Goal: Complete application form

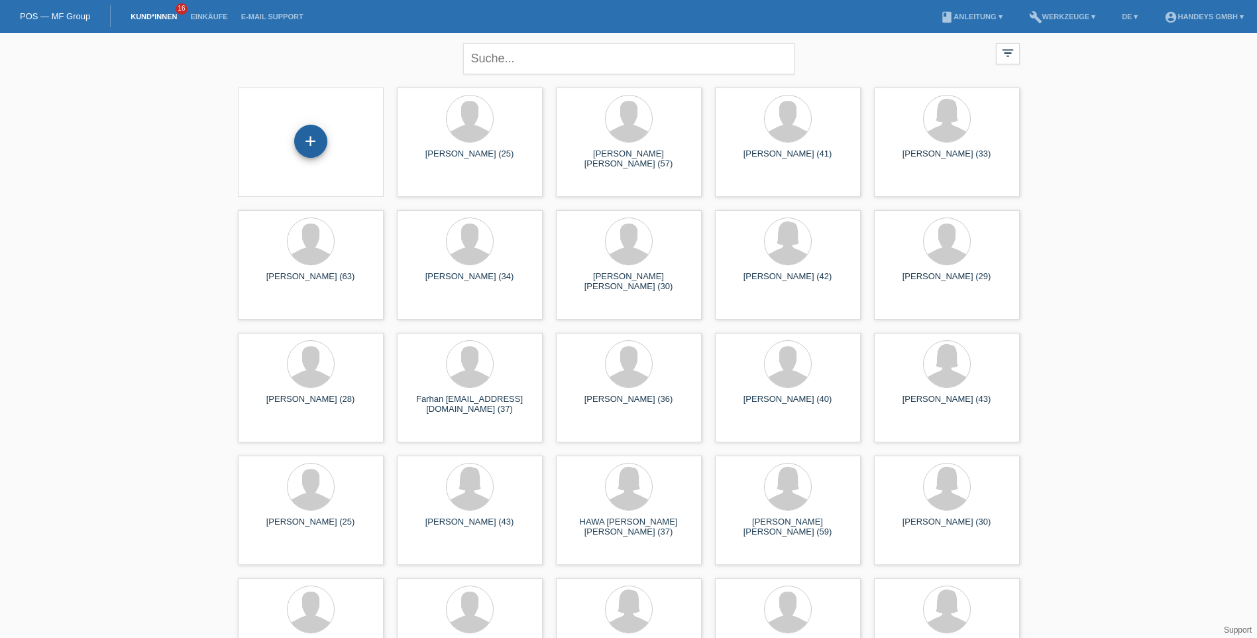
click at [306, 147] on div "+" at bounding box center [310, 141] width 33 height 33
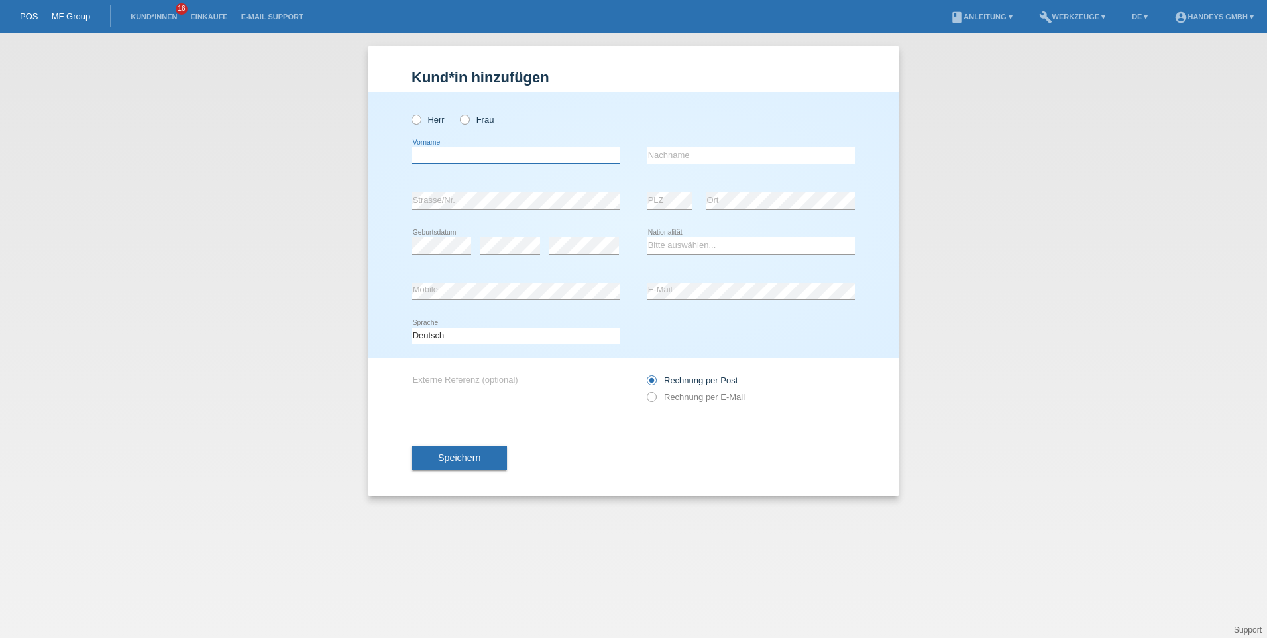
click at [455, 158] on input "text" at bounding box center [516, 155] width 209 height 17
type input "MARYAN"
click at [720, 155] on input "text" at bounding box center [751, 155] width 209 height 17
click at [732, 128] on div "Herr Frau" at bounding box center [634, 112] width 444 height 41
click at [707, 163] on div "CABDI error Nachname" at bounding box center [751, 155] width 209 height 17
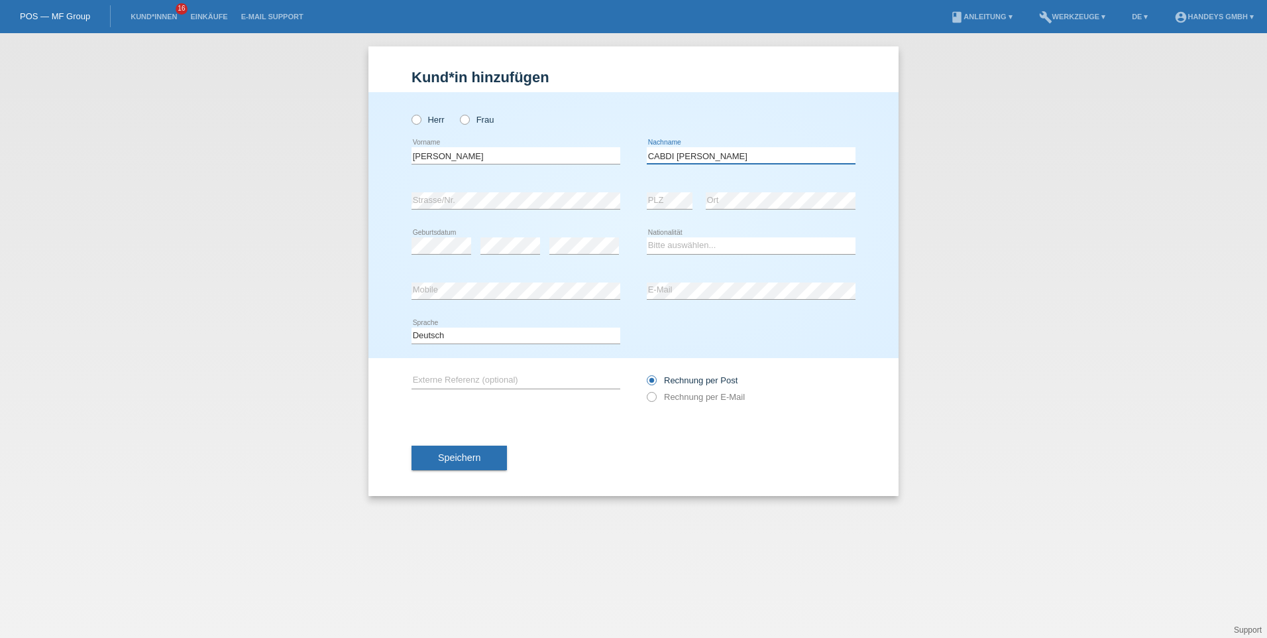
type input "CABDI ADAN"
click at [690, 243] on select "Bitte auswählen... Schweiz Deutschland Liechtenstein Österreich ------------ Af…" at bounding box center [751, 245] width 209 height 16
click at [647, 237] on select "Bitte auswählen... Schweiz Deutschland Liechtenstein Österreich ------------ Af…" at bounding box center [751, 245] width 209 height 16
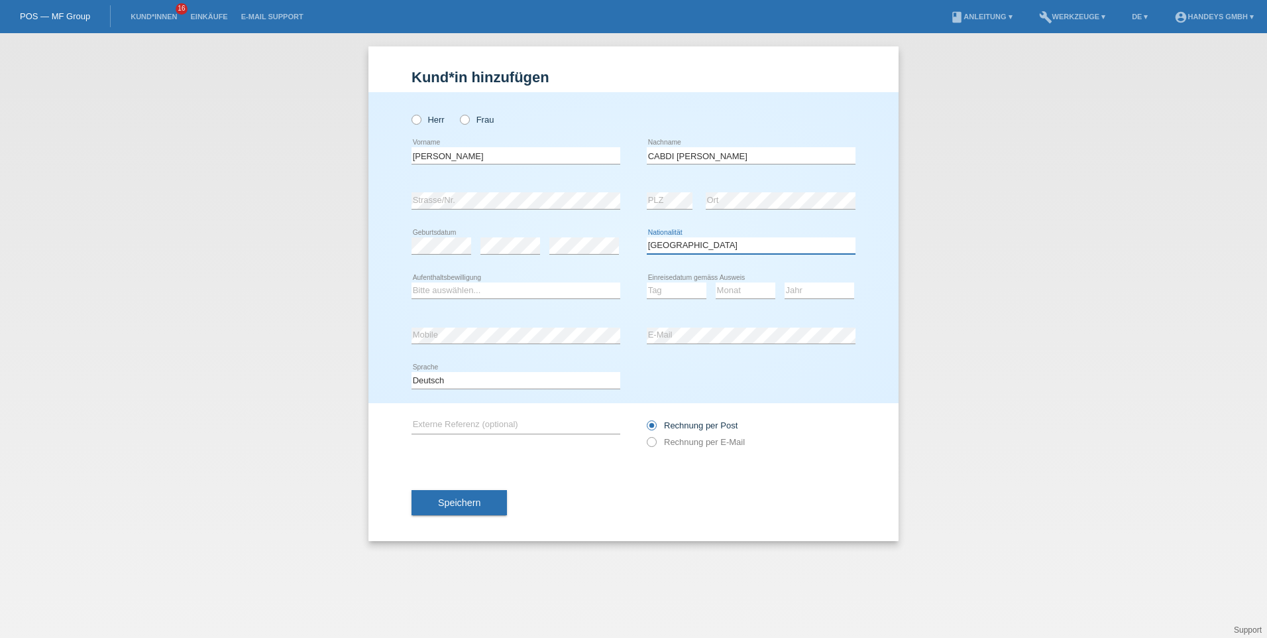
select select "BS"
click at [816, 189] on div "error Ort" at bounding box center [781, 200] width 150 height 45
click at [527, 287] on select "Bitte auswählen... C B B - Flüchtlingsstatus Andere" at bounding box center [516, 290] width 209 height 16
select select "B"
click at [412, 282] on select "Bitte auswählen... C B B - Flüchtlingsstatus Andere" at bounding box center [516, 290] width 209 height 16
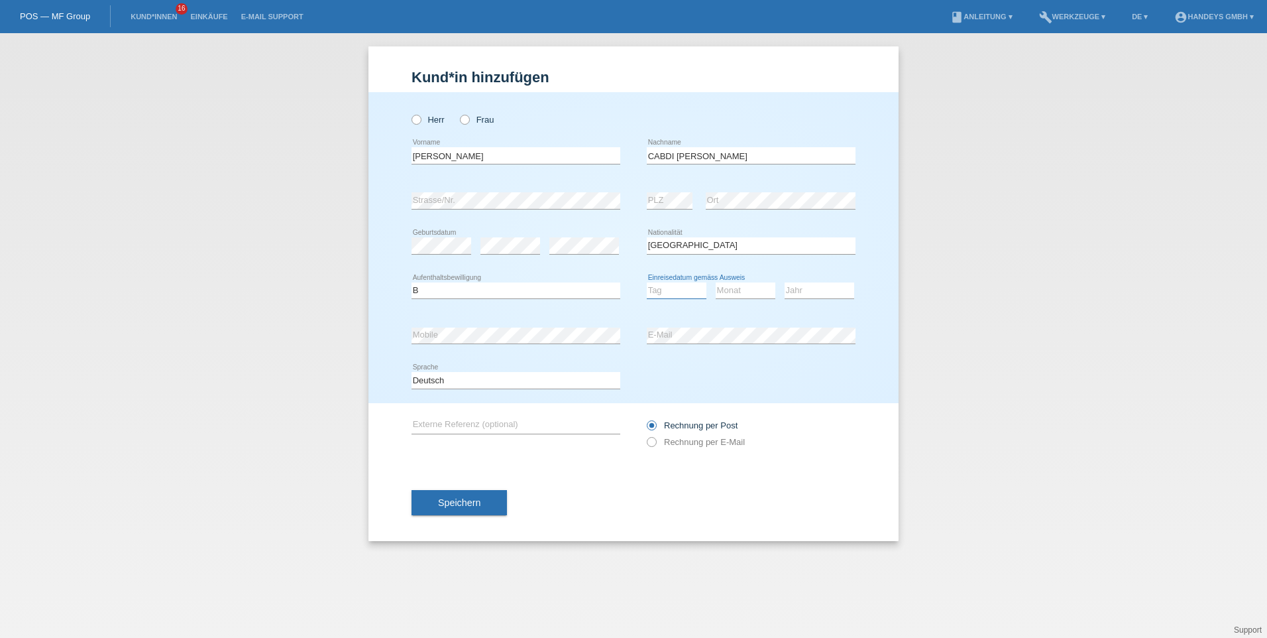
click at [681, 290] on select "Tag 01 02 03 04 05 06 07 08 09 10 11" at bounding box center [677, 290] width 60 height 16
select select "16"
click at [647, 282] on select "Tag 01 02 03 04 05 06 07 08 09 10 11" at bounding box center [677, 290] width 60 height 16
click at [754, 290] on select "Monat 01 02 03 04 05 06 07 08 09 10 11" at bounding box center [746, 290] width 60 height 16
select select "07"
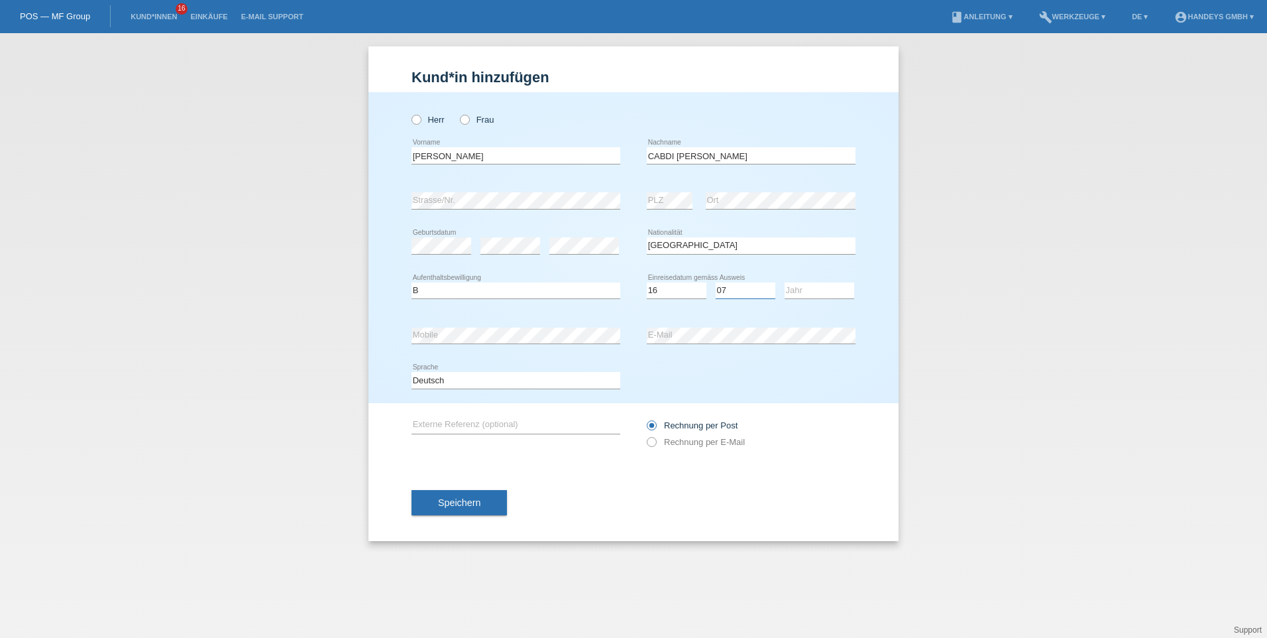
click at [716, 282] on select "Monat 01 02 03 04 05 06 07 08 09 10 11" at bounding box center [746, 290] width 60 height 16
click at [817, 290] on select "Jahr 2025 2024 2023 2022 2021 2020 2019 2018 2017 2016 2015 2014 2013 2012 2011…" at bounding box center [820, 290] width 70 height 16
select select "2003"
click at [785, 282] on select "Jahr 2025 2024 2023 2022 2021 2020 2019 2018 2017 2016 2015 2014 2013 2012 2011…" at bounding box center [820, 290] width 70 height 16
click at [482, 419] on input "text" at bounding box center [516, 425] width 209 height 17
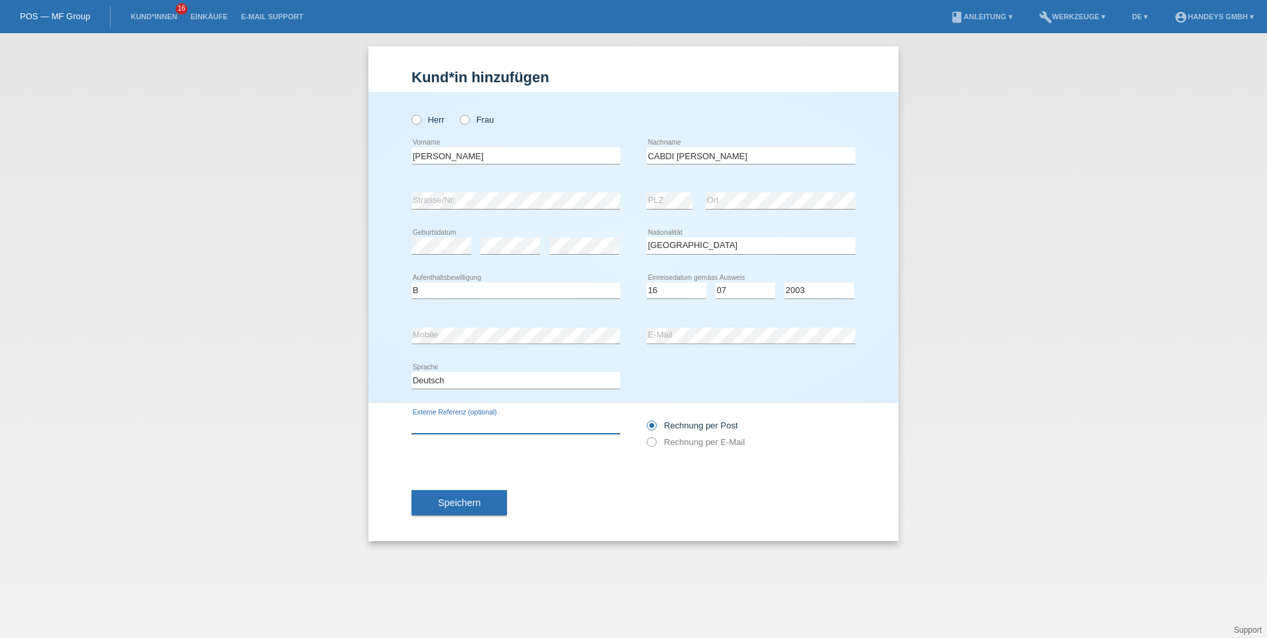
click at [508, 425] on input "text" at bounding box center [516, 425] width 209 height 17
click at [524, 422] on input "text" at bounding box center [516, 425] width 209 height 17
type input "kumar"
click at [458, 113] on icon at bounding box center [458, 113] width 0 height 0
click at [465, 119] on input "Frau" at bounding box center [464, 119] width 9 height 9
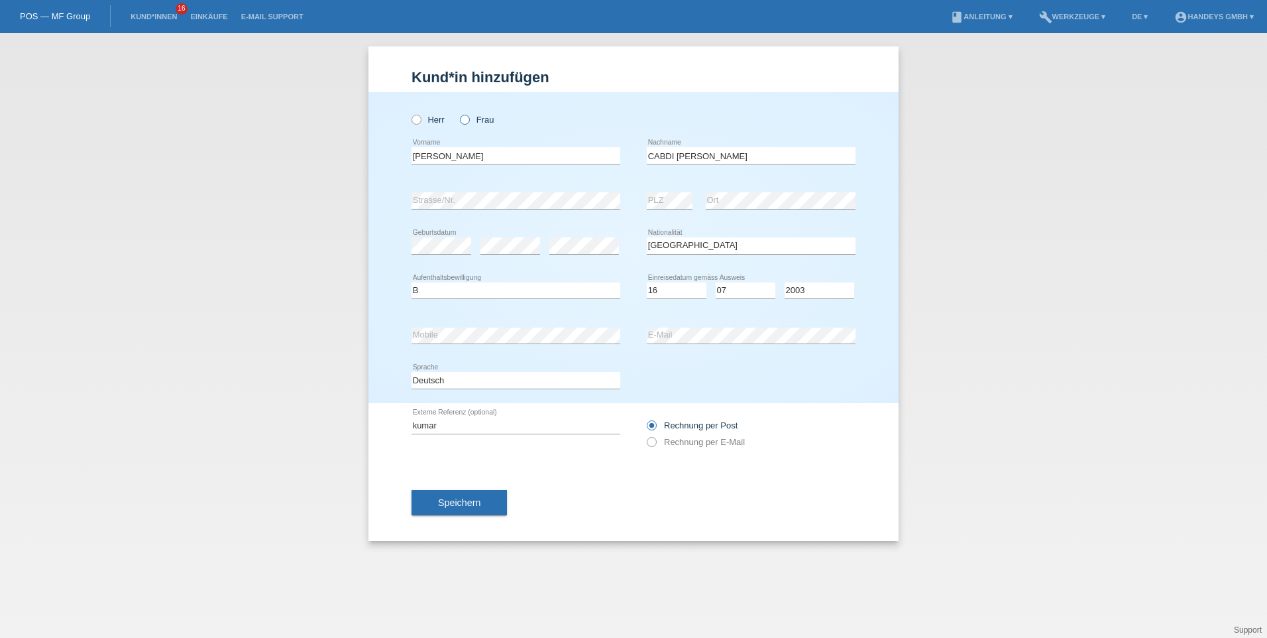
radio input "true"
click at [467, 502] on span "Speichern" at bounding box center [459, 502] width 42 height 11
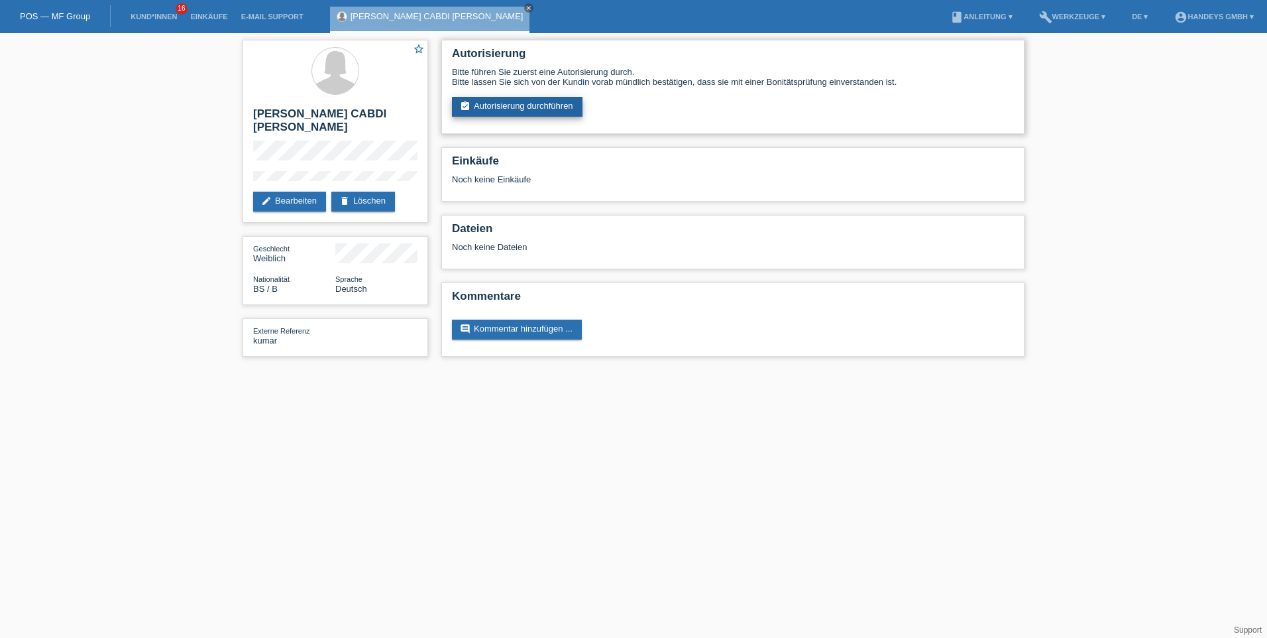
click at [512, 105] on link "assignment_turned_in Autorisierung durchführen" at bounding box center [517, 107] width 131 height 20
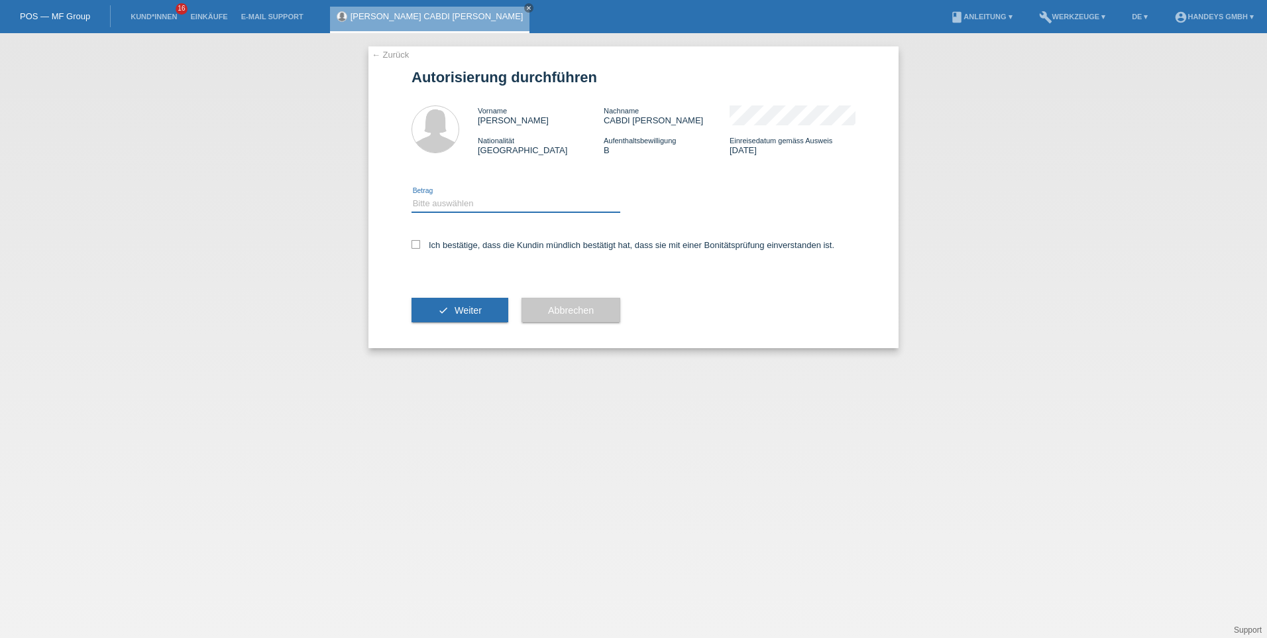
click at [449, 203] on select "Bitte auswählen CHF 1.00 - CHF 499.00 CHF 500.00 - CHF 1'999.00 CHF 2'000.00 - …" at bounding box center [516, 203] width 209 height 16
select select "3"
click at [412, 195] on select "Bitte auswählen CHF 1.00 - CHF 499.00 CHF 500.00 - CHF 1'999.00 CHF 2'000.00 - …" at bounding box center [516, 203] width 209 height 16
click at [417, 243] on icon at bounding box center [416, 244] width 9 height 9
click at [417, 243] on input "Ich bestätige, dass die Kundin mündlich bestätigt hat, dass sie mit einer Bonit…" at bounding box center [416, 244] width 9 height 9
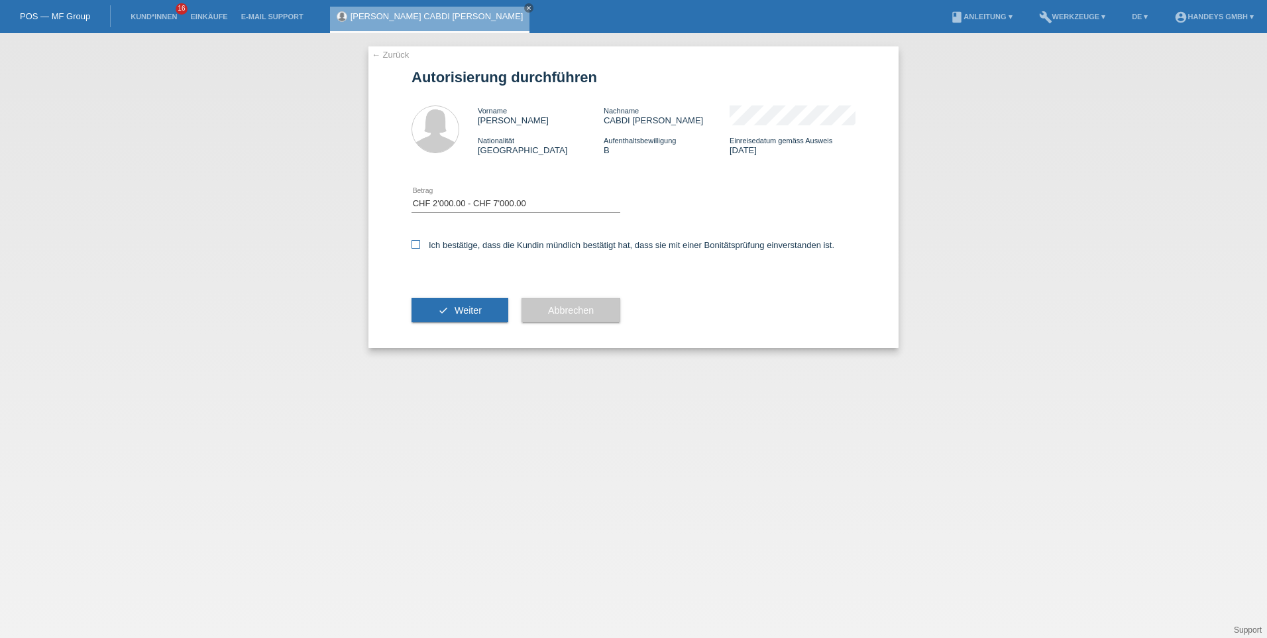
checkbox input "true"
click at [468, 309] on span "Weiter" at bounding box center [468, 310] width 27 height 11
